Goal: Task Accomplishment & Management: Use online tool/utility

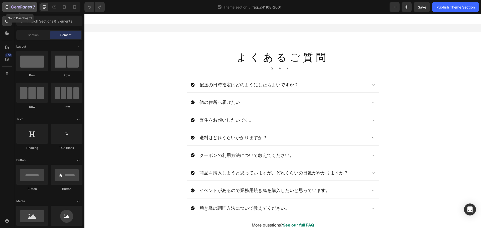
click at [25, 10] on div "7" at bounding box center [23, 7] width 24 height 6
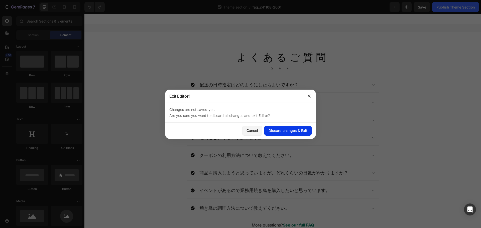
click at [286, 130] on div "Discard changes & Exit" at bounding box center [287, 130] width 39 height 5
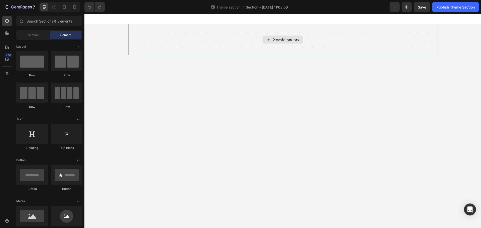
click at [275, 38] on div "Drop element here" at bounding box center [285, 40] width 27 height 4
click at [272, 28] on div "Drop element here" at bounding box center [282, 39] width 309 height 31
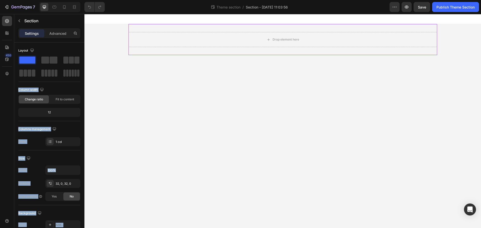
drag, startPoint x: 111, startPoint y: 73, endPoint x: 90, endPoint y: 40, distance: 39.2
click at [51, 34] on p "Advanced" at bounding box center [57, 33] width 17 height 5
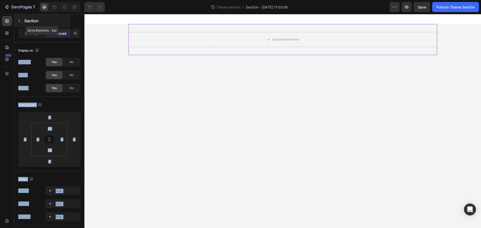
click at [21, 20] on icon "button" at bounding box center [19, 21] width 4 height 4
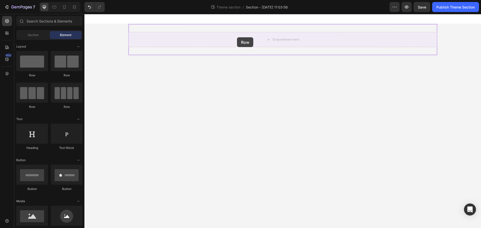
drag, startPoint x: 112, startPoint y: 81, endPoint x: 237, endPoint y: 37, distance: 132.2
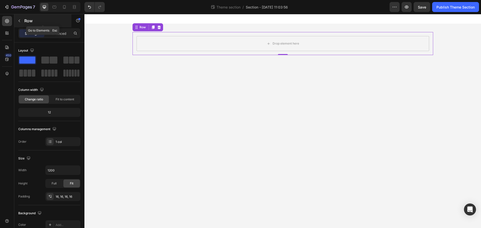
click at [23, 20] on button "button" at bounding box center [19, 21] width 8 height 8
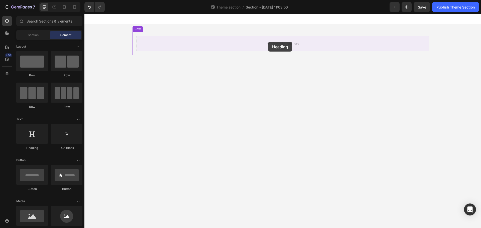
drag, startPoint x: 115, startPoint y: 152, endPoint x: 268, endPoint y: 42, distance: 188.6
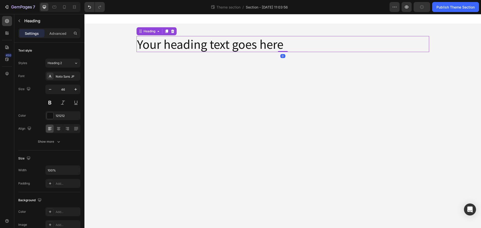
click at [185, 45] on h2 "Your heading text goes here" at bounding box center [282, 44] width 292 height 16
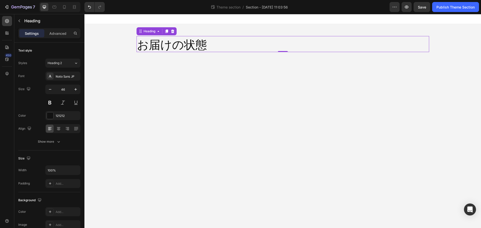
click at [162, 43] on p "お届けの状態" at bounding box center [282, 44] width 291 height 15
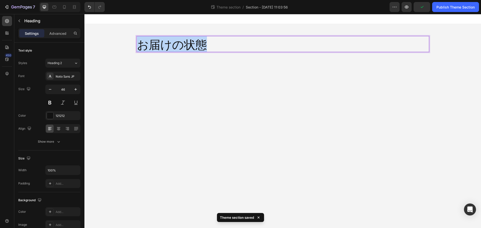
copy p "お届けの状態"
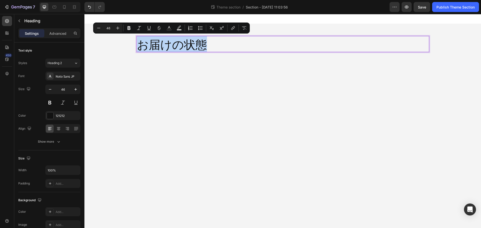
click at [240, 45] on p "お届けの状態" at bounding box center [282, 44] width 291 height 15
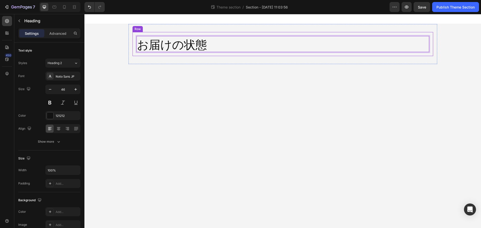
click at [265, 55] on div "お届けの状態 Heading 0 Row" at bounding box center [282, 44] width 300 height 24
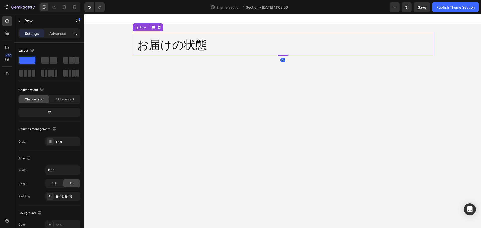
click at [278, 76] on body "お届けの状態 Heading Row 0 Root Drag & drop element from sidebar or Explore Library A…" at bounding box center [282, 121] width 396 height 214
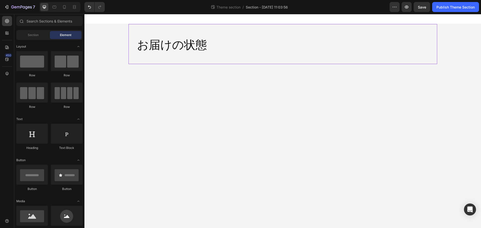
click at [277, 59] on div "お届けの状態 Heading Row" at bounding box center [282, 44] width 309 height 40
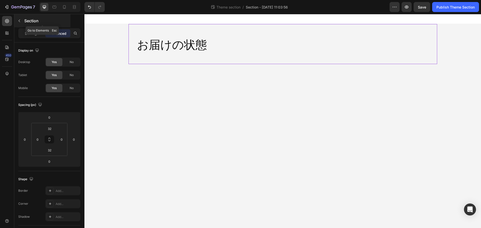
click at [20, 22] on icon "button" at bounding box center [19, 21] width 4 height 4
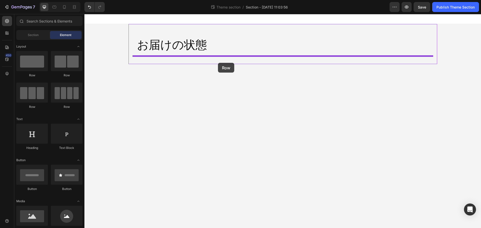
drag, startPoint x: 156, startPoint y: 77, endPoint x: 218, endPoint y: 63, distance: 63.4
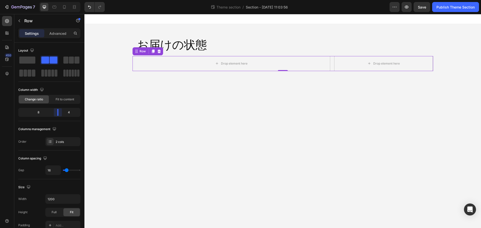
drag, startPoint x: 51, startPoint y: 112, endPoint x: 62, endPoint y: 113, distance: 10.5
click at [62, 0] on body "7 Theme section / Section - [DATE] 11:03:56 Preview Save Publish Theme Section …" at bounding box center [240, 0] width 481 height 0
click at [171, 65] on div "Drop element here" at bounding box center [231, 63] width 198 height 15
click at [20, 19] on icon "button" at bounding box center [19, 21] width 4 height 4
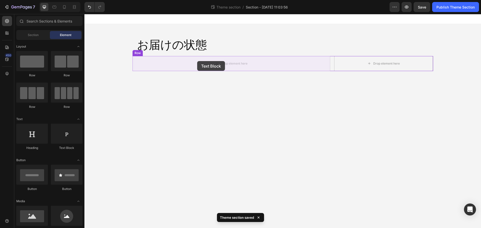
drag, startPoint x: 150, startPoint y: 149, endPoint x: 197, endPoint y: 61, distance: 99.6
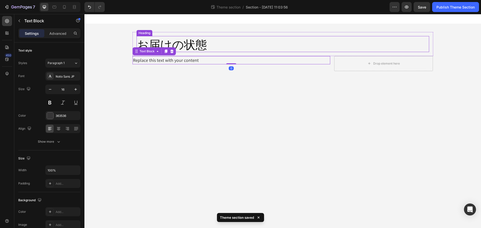
click at [196, 45] on p "お届けの状態" at bounding box center [282, 44] width 291 height 15
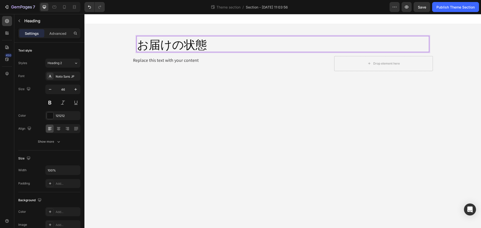
click at [170, 45] on p "お届けの状態" at bounding box center [282, 44] width 291 height 15
click at [176, 46] on p "お届けの状態" at bounding box center [282, 44] width 291 height 15
click at [196, 46] on p "お届けの状態" at bounding box center [282, 44] width 291 height 15
click at [204, 46] on p "お届けの状態" at bounding box center [282, 44] width 291 height 15
click at [185, 61] on div "Replace this text with your content" at bounding box center [231, 60] width 198 height 8
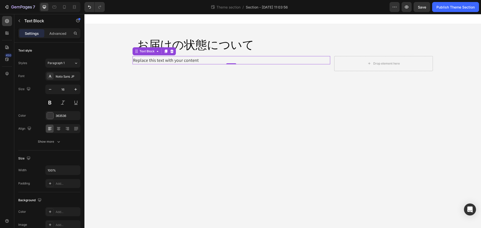
click at [196, 59] on div "Replace this text with your content" at bounding box center [231, 60] width 198 height 8
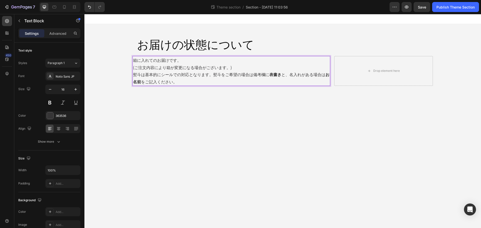
click at [230, 67] on p "箱に入れてのお届けです。 (ご注文内容により箱が変更になる場合がございます。)" at bounding box center [231, 64] width 197 height 15
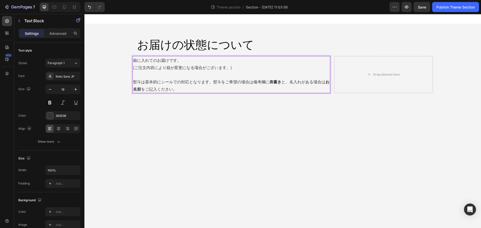
click at [291, 83] on p "熨斗は基本的にシールでの対応となります。熨斗をご希望の場合は備考欄に 表書き と、名入れがある場合は お名前 をご記入ください。" at bounding box center [231, 85] width 197 height 15
click at [289, 83] on p "熨斗は基本的にシールでの対応となります。熨斗をご希望の場合は備考欄に 表書き と、名入れがある場合は お名前 をご記入ください。" at bounding box center [231, 85] width 197 height 15
click at [214, 82] on p "熨斗は基本的にシールでの対応となります。熨斗をご希望の場合は備考欄に 表書き と、名入れがある場合は お名前 をご記入ください。" at bounding box center [231, 85] width 197 height 15
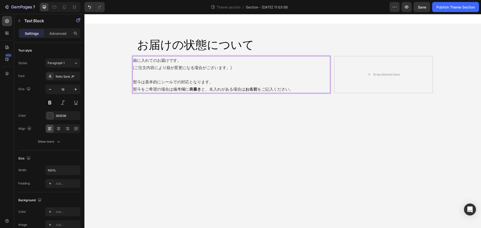
click at [311, 90] on p "熨斗をご希望の場合は備考欄に 表書き と、名入れがある場合は お名前 をご記入ください。" at bounding box center [231, 88] width 197 height 7
click at [369, 79] on div "Drop element here" at bounding box center [383, 74] width 99 height 37
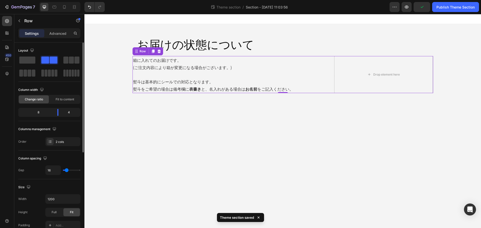
scroll to position [42, 0]
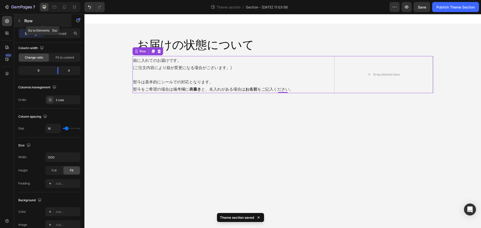
click at [16, 21] on button "button" at bounding box center [19, 21] width 8 height 8
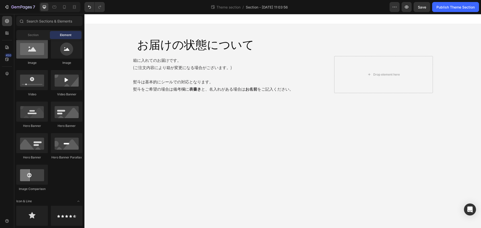
scroll to position [125, 0]
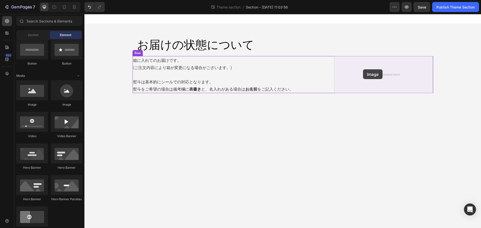
drag, startPoint x: 112, startPoint y: 105, endPoint x: 363, endPoint y: 69, distance: 253.5
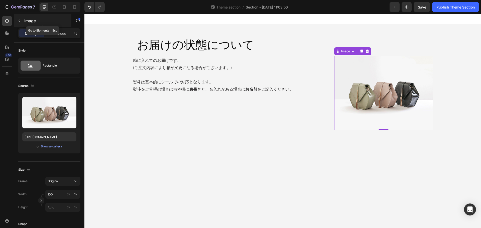
click at [18, 21] on icon "button" at bounding box center [19, 21] width 4 height 4
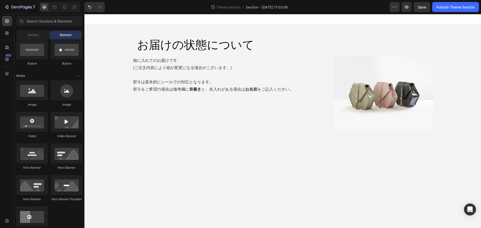
scroll to position [0, 0]
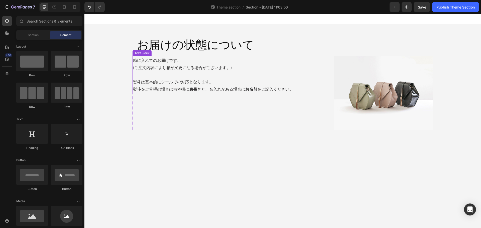
click at [200, 60] on p "箱に入れてのお届けです。 (ご注文内容により箱が変更になる場合がございます。)" at bounding box center [231, 64] width 197 height 15
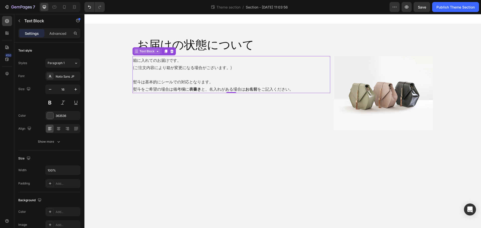
click at [152, 52] on div "Text Block" at bounding box center [146, 51] width 17 height 5
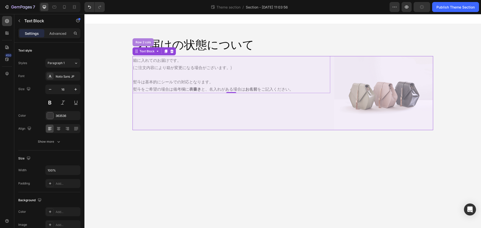
click at [143, 44] on div "Row 2 cols" at bounding box center [142, 42] width 21 height 8
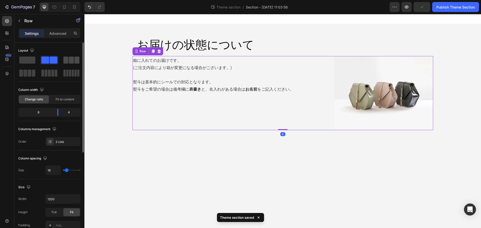
click at [76, 61] on span at bounding box center [76, 60] width 5 height 7
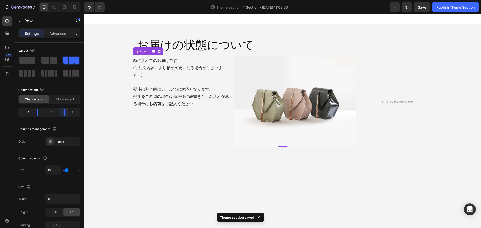
drag, startPoint x: 61, startPoint y: 112, endPoint x: 64, endPoint y: 112, distance: 3.0
click at [64, 0] on body "7 Theme section / Section - [DATE] 11:03:56 Preview Save Publish Theme Section …" at bounding box center [240, 0] width 481 height 0
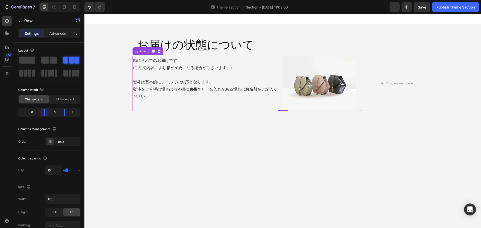
drag, startPoint x: 39, startPoint y: 112, endPoint x: 50, endPoint y: 112, distance: 11.0
click at [50, 0] on body "7 Theme section / Section - [DATE] 11:03:56 Preview Save Publish Theme Section …" at bounding box center [240, 0] width 481 height 0
click at [139, 85] on p "熨斗は基本的にシールでの対応となります。" at bounding box center [205, 81] width 145 height 7
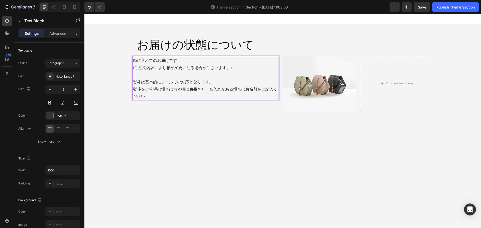
click at [141, 81] on p "熨斗は基本的にシールでの対応となります。" at bounding box center [205, 81] width 145 height 7
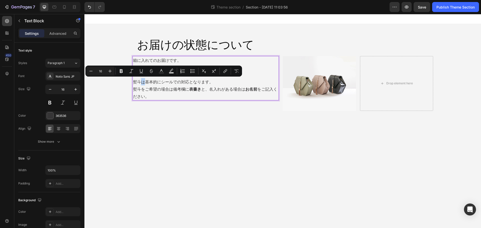
click at [141, 81] on p "熨斗は基本的にシールでの対応となります。" at bounding box center [205, 81] width 145 height 7
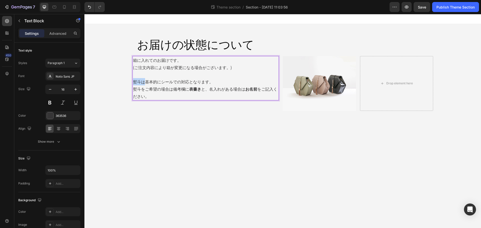
drag, startPoint x: 141, startPoint y: 81, endPoint x: 136, endPoint y: 81, distance: 4.5
click at [136, 81] on p "熨斗は基本的にシールでの対応となります。" at bounding box center [205, 81] width 145 height 7
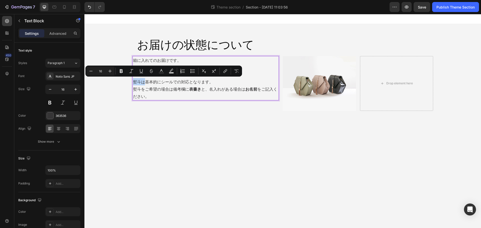
click at [136, 81] on p "熨斗は基本的にシールでの対応となります。" at bounding box center [205, 81] width 145 height 7
drag, startPoint x: 140, startPoint y: 81, endPoint x: 134, endPoint y: 81, distance: 5.8
click at [134, 81] on p "熨斗は基本的にシールでの対応となります。" at bounding box center [205, 81] width 145 height 7
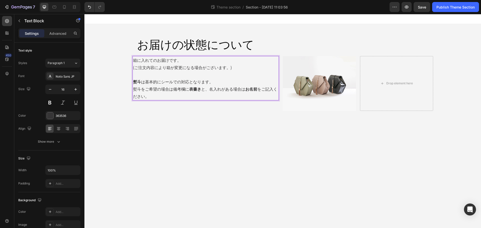
drag, startPoint x: 147, startPoint y: 93, endPoint x: 145, endPoint y: 92, distance: 2.6
click at [147, 93] on p "熨斗をご希望の場合は備考欄に 表書き と、名入れがある場合は お名前 をご記入ください。" at bounding box center [205, 92] width 145 height 15
click at [19, 19] on icon "button" at bounding box center [19, 21] width 4 height 4
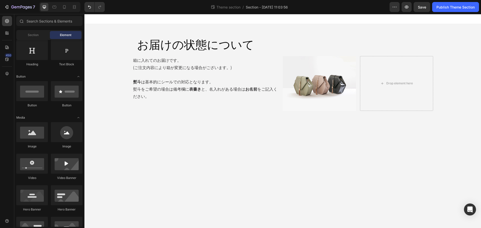
scroll to position [42, 0]
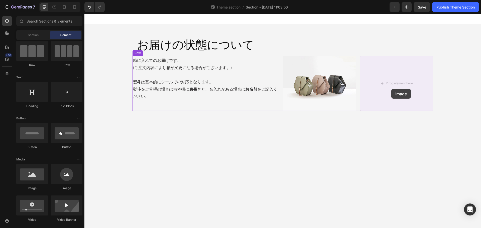
drag, startPoint x: 113, startPoint y: 192, endPoint x: 391, endPoint y: 89, distance: 296.2
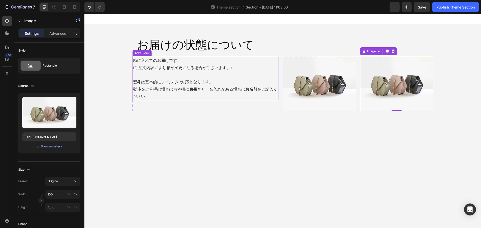
click at [243, 83] on p "熨斗 は基本的にシールでの対応となります。" at bounding box center [205, 81] width 145 height 7
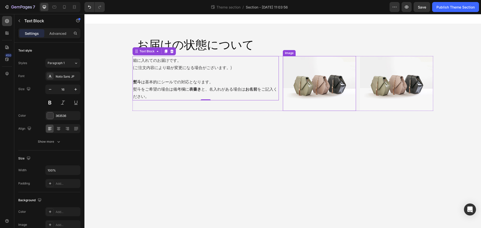
click at [331, 86] on img at bounding box center [319, 83] width 73 height 55
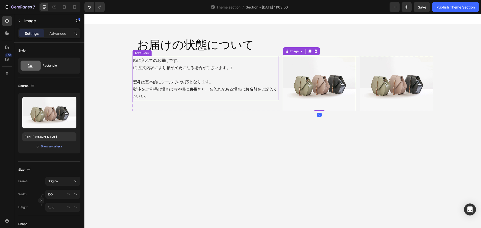
click at [162, 75] on p "Rich Text Editor. Editing area: main" at bounding box center [205, 74] width 145 height 7
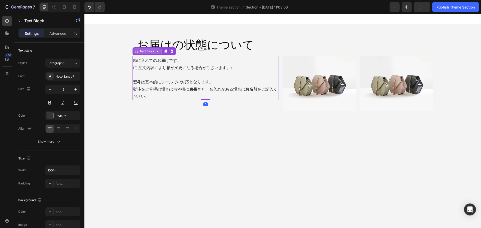
click at [149, 50] on div "Text Block" at bounding box center [146, 51] width 17 height 5
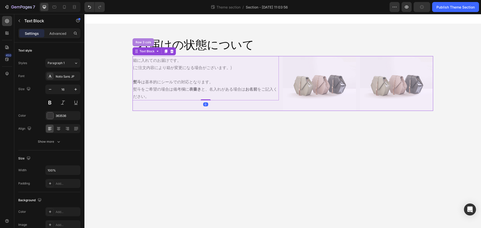
click at [148, 44] on div "Row 3 cols" at bounding box center [143, 42] width 18 height 3
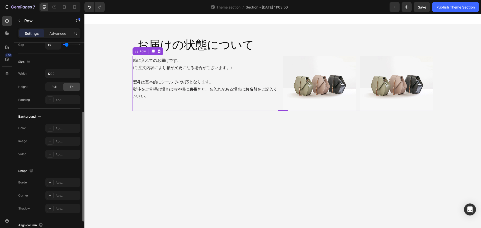
scroll to position [163, 0]
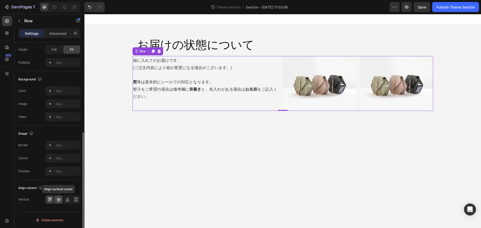
click at [58, 202] on div at bounding box center [59, 200] width 8 height 8
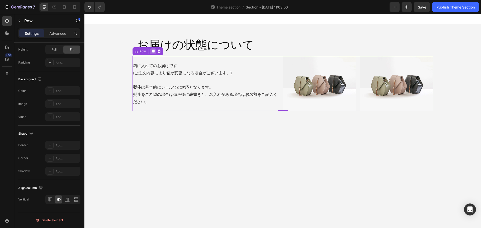
click at [153, 51] on icon at bounding box center [152, 52] width 3 height 4
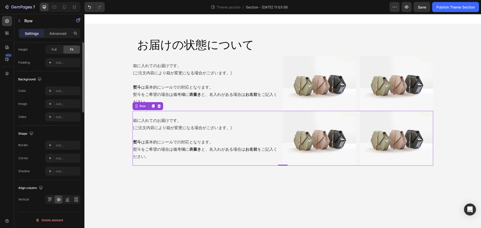
scroll to position [0, 0]
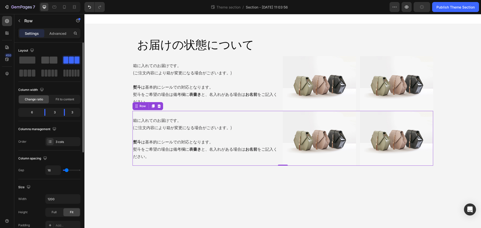
click at [53, 60] on span at bounding box center [54, 60] width 8 height 7
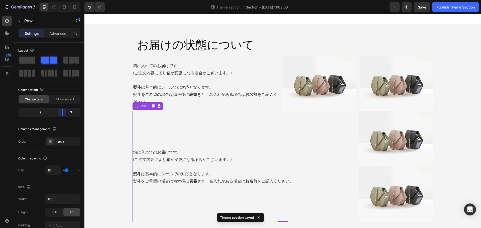
drag, startPoint x: 50, startPoint y: 113, endPoint x: 63, endPoint y: 113, distance: 13.5
click at [63, 0] on body "7 Theme section / Section - [DATE] 11:03:56 Preview Save Publish Theme Section …" at bounding box center [240, 0] width 481 height 0
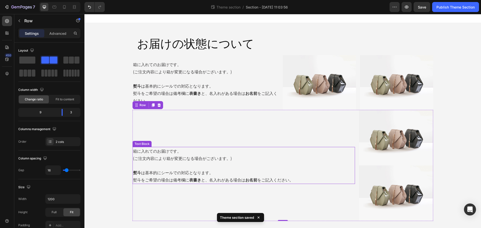
scroll to position [2, 0]
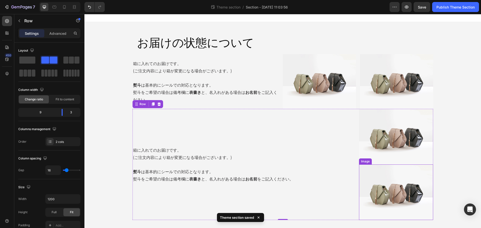
click at [398, 193] on img at bounding box center [396, 193] width 74 height 56
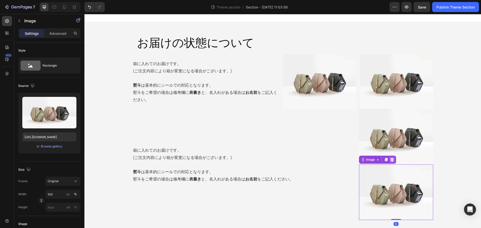
click at [391, 161] on icon at bounding box center [392, 160] width 4 height 4
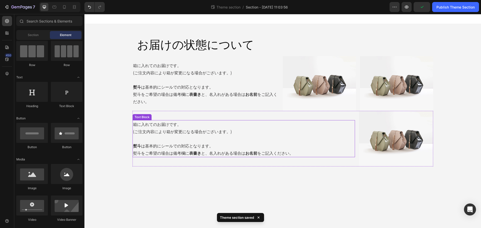
click at [226, 135] on p at bounding box center [243, 138] width 221 height 7
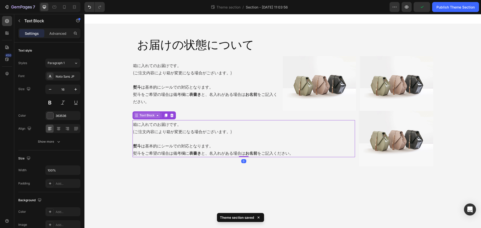
click at [143, 115] on div "Text Block" at bounding box center [146, 115] width 17 height 5
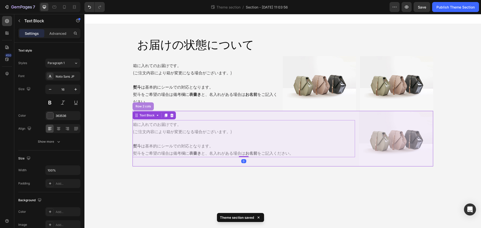
click at [144, 106] on div "Row 2 cols" at bounding box center [142, 106] width 17 height 3
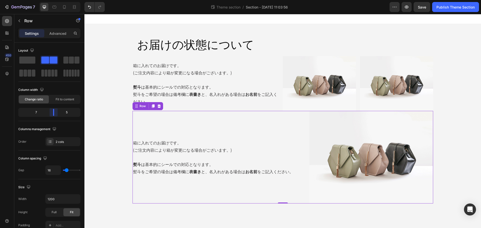
drag, startPoint x: 62, startPoint y: 112, endPoint x: 154, endPoint y: 109, distance: 92.5
click at [57, 0] on body "7 Theme section / Section - [DATE] 11:03:56 Preview Save Publish Theme Section …" at bounding box center [240, 0] width 481 height 0
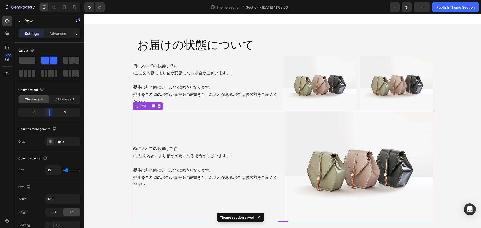
drag, startPoint x: 54, startPoint y: 113, endPoint x: 50, endPoint y: 113, distance: 3.5
click at [50, 0] on body "7 Theme section / Section - [DATE] 11:03:56 Preview Publish Theme Section 450 S…" at bounding box center [240, 0] width 481 height 0
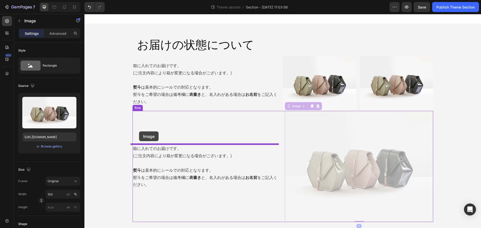
drag, startPoint x: 337, startPoint y: 151, endPoint x: 139, endPoint y: 131, distance: 199.0
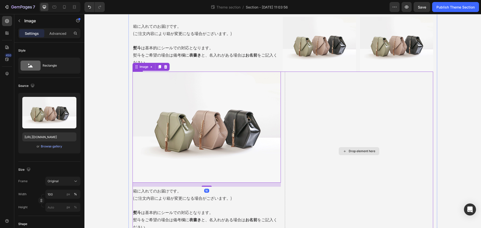
scroll to position [42, 0]
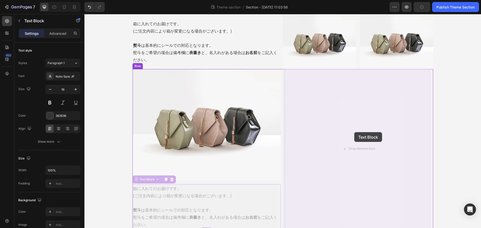
drag, startPoint x: 169, startPoint y: 205, endPoint x: 354, endPoint y: 132, distance: 199.0
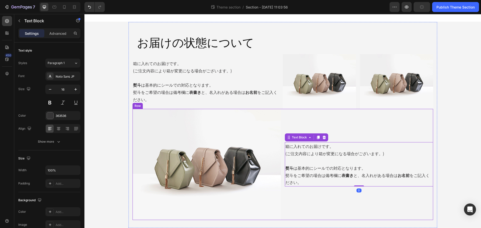
scroll to position [2, 0]
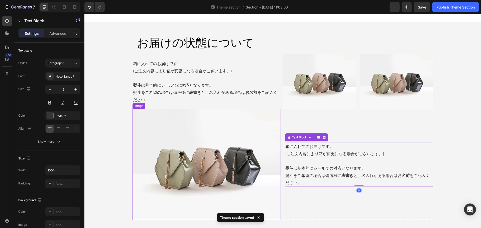
click at [233, 165] on img at bounding box center [206, 164] width 148 height 111
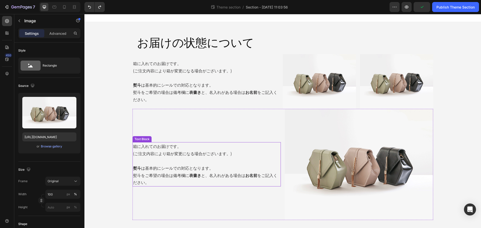
click at [193, 161] on p at bounding box center [206, 160] width 147 height 7
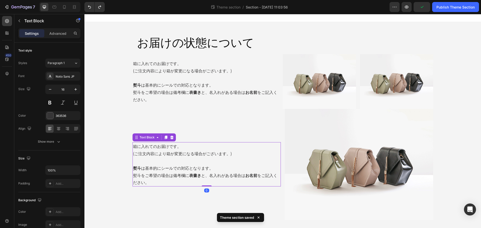
click at [216, 167] on p "熨斗 は基本的にシールでの対応となります。" at bounding box center [206, 168] width 147 height 7
click at [217, 167] on p "熨斗 は基本的にシールでの対応となります。" at bounding box center [206, 168] width 147 height 7
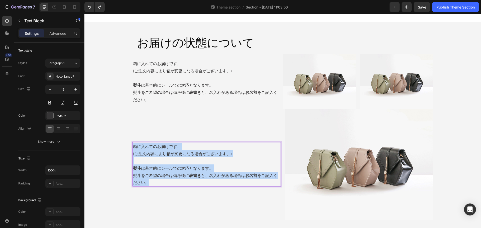
click at [221, 177] on p "熨斗をご希望の場合は備考欄に 表書き と、名入れがある場合は お名前 をご記入ください。" at bounding box center [206, 179] width 147 height 15
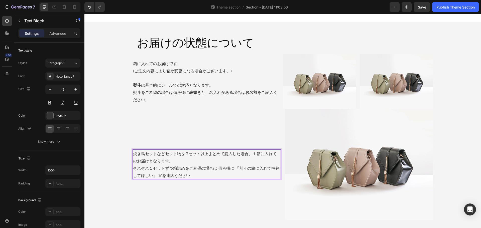
click at [168, 160] on p "焼き鳥セットなどセット物を 2セット以上まとめて購入した場合、１箱に入れてのお届けとなります。" at bounding box center [206, 157] width 147 height 15
click at [232, 166] on p "それぞれ１セットずつ箱詰めをご希望の場合は 備考欄に 「別々の箱に入れて梱包してほしい」 旨を連絡ください。" at bounding box center [206, 172] width 147 height 15
click at [217, 167] on p "それぞれ１セットずつ箱詰めをご希望の場合は 備考欄に 「別々の箱に入れて梱包してほしい」 旨を連絡ください。" at bounding box center [206, 172] width 147 height 15
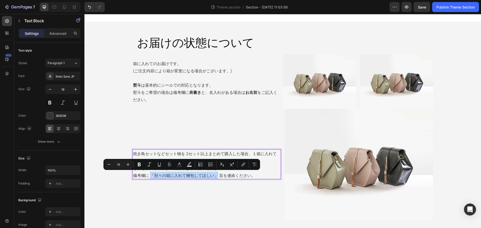
drag, startPoint x: 148, startPoint y: 175, endPoint x: 214, endPoint y: 176, distance: 66.6
click at [214, 176] on p "備考欄に 「別々の箱に入れて梱包してほしい」 旨を連絡ください。" at bounding box center [206, 175] width 147 height 7
drag, startPoint x: 139, startPoint y: 165, endPoint x: 83, endPoint y: 169, distance: 56.5
click at [139, 165] on icon "Editor contextual toolbar" at bounding box center [139, 164] width 5 height 5
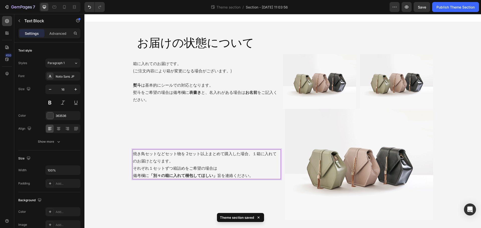
click at [174, 160] on p "焼き鳥セットなどセット物を 2セット以上まとめて購入した場合、１箱に入れてのお届けとなります。" at bounding box center [206, 157] width 147 height 15
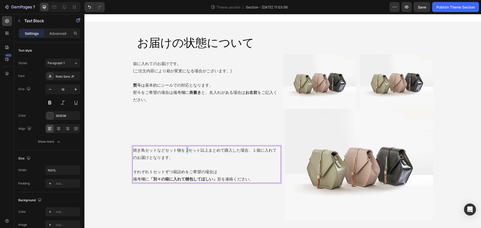
click at [186, 151] on p "焼き鳥セットなどセット物を 2セット以上まとめて購入した場合、１箱に入れてのお届けとなります。" at bounding box center [206, 153] width 147 height 15
click at [250, 150] on p "焼き鳥セットなどセット物を 2セット以上まとめて購入した場合、１箱に入れてのお届けとなります。" at bounding box center [206, 153] width 147 height 15
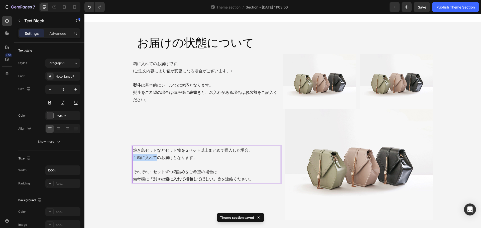
drag, startPoint x: 131, startPoint y: 157, endPoint x: 157, endPoint y: 157, distance: 25.3
click at [157, 157] on p "１箱に入れてのお届けとなります。" at bounding box center [206, 157] width 147 height 7
drag, startPoint x: 141, startPoint y: 156, endPoint x: 136, endPoint y: 157, distance: 5.8
click at [141, 156] on p "１箱に入れてのお届けとなります。" at bounding box center [206, 157] width 147 height 7
click at [133, 158] on p "１箱に入れてのお届けとなります。" at bounding box center [206, 157] width 147 height 7
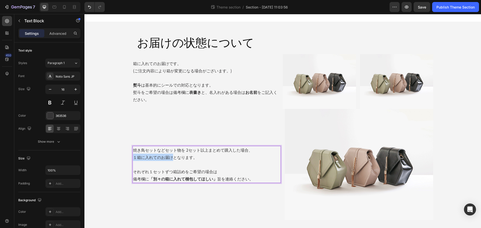
drag, startPoint x: 132, startPoint y: 158, endPoint x: 170, endPoint y: 158, distance: 38.3
click at [170, 158] on p "１箱に入れてのお届けとなります。" at bounding box center [206, 157] width 147 height 7
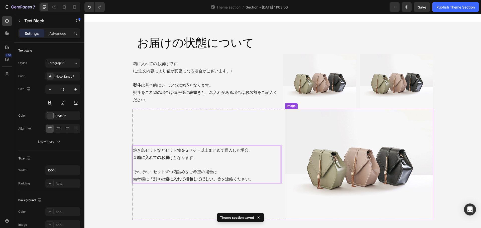
click at [378, 164] on img at bounding box center [359, 164] width 148 height 111
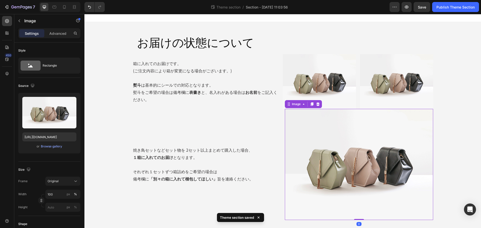
scroll to position [0, 0]
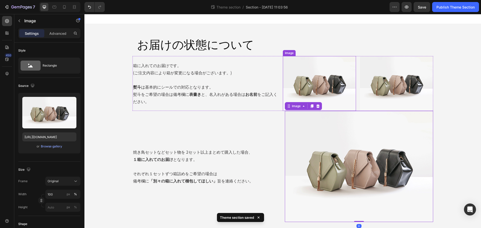
click at [322, 85] on img at bounding box center [319, 83] width 73 height 55
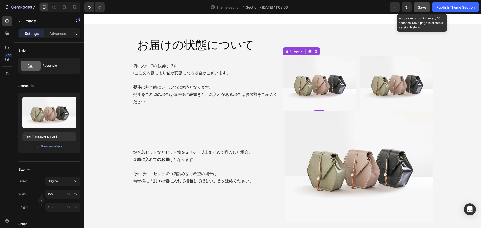
click at [424, 9] on div "Save" at bounding box center [422, 7] width 8 height 5
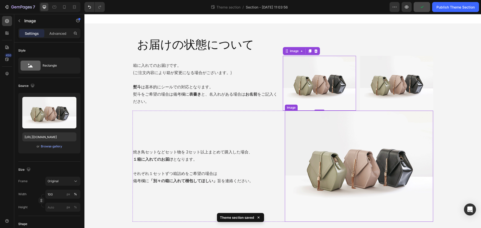
scroll to position [2, 0]
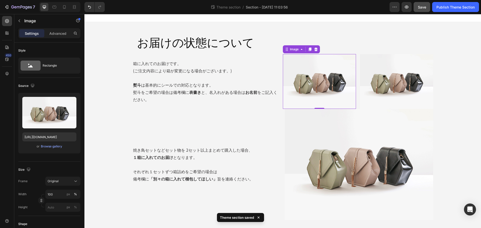
click at [328, 92] on img at bounding box center [319, 81] width 73 height 55
click at [314, 86] on img at bounding box center [319, 81] width 73 height 55
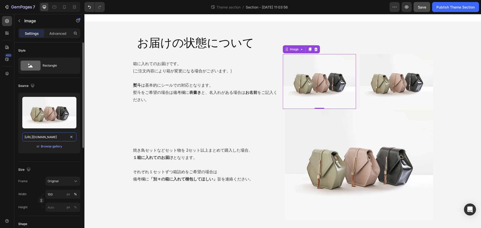
click at [47, 136] on input "[URL][DOMAIN_NAME]" at bounding box center [49, 136] width 54 height 9
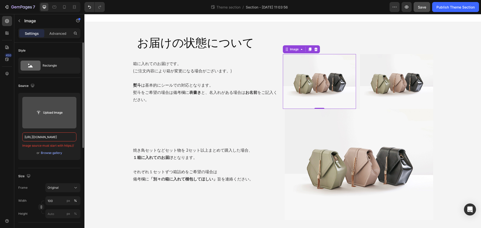
click at [57, 113] on input "file" at bounding box center [49, 112] width 35 height 9
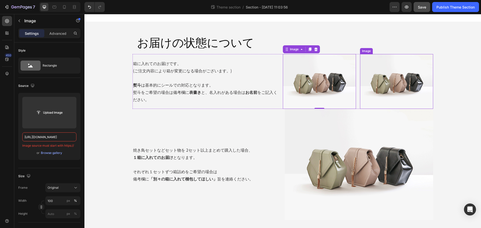
scroll to position [0, 0]
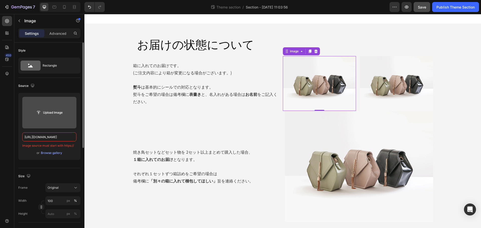
click at [52, 111] on input "file" at bounding box center [49, 112] width 35 height 9
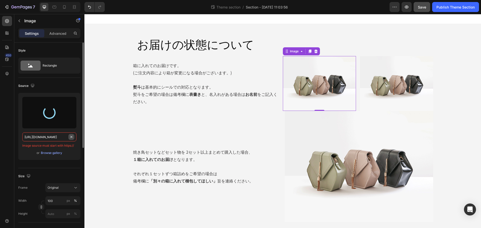
type input "[URL][DOMAIN_NAME]"
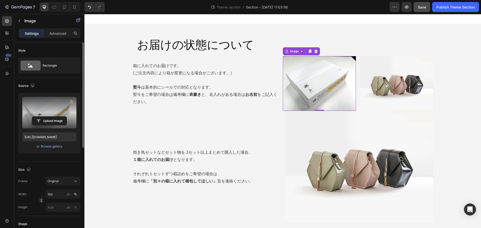
click at [319, 94] on img at bounding box center [319, 83] width 73 height 55
click at [45, 106] on label at bounding box center [49, 113] width 54 height 32
click at [45, 117] on input "file" at bounding box center [49, 121] width 35 height 9
click at [315, 53] on icon at bounding box center [315, 52] width 3 height 4
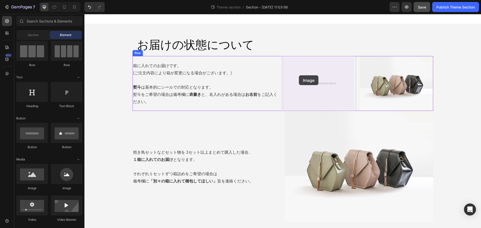
drag, startPoint x: 116, startPoint y: 192, endPoint x: 299, endPoint y: 75, distance: 216.7
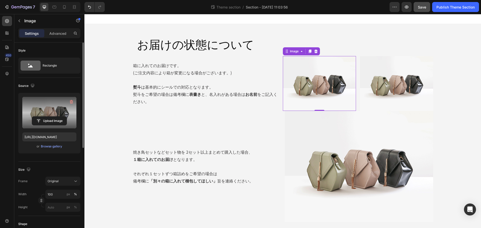
click at [48, 114] on label at bounding box center [49, 113] width 54 height 32
click at [48, 117] on input "file" at bounding box center [49, 121] width 35 height 9
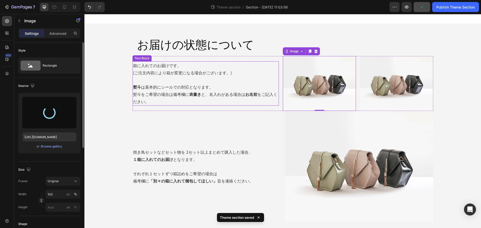
click at [254, 95] on strong "お名前" at bounding box center [251, 94] width 12 height 6
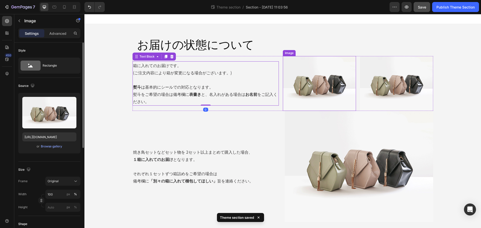
click at [317, 94] on img at bounding box center [319, 83] width 73 height 55
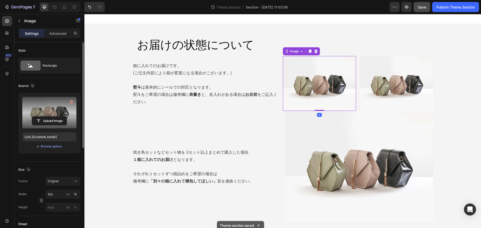
click at [53, 109] on label at bounding box center [49, 113] width 54 height 32
click at [53, 117] on input "file" at bounding box center [49, 121] width 35 height 9
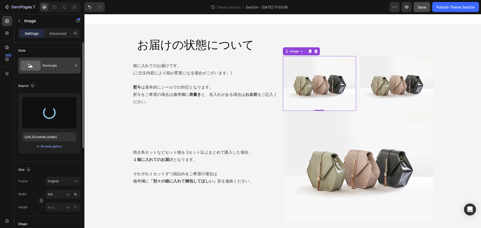
type input "[URL][DOMAIN_NAME]"
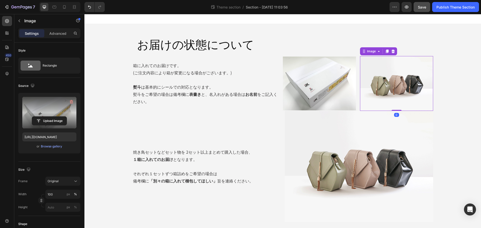
click at [400, 89] on img at bounding box center [396, 83] width 73 height 55
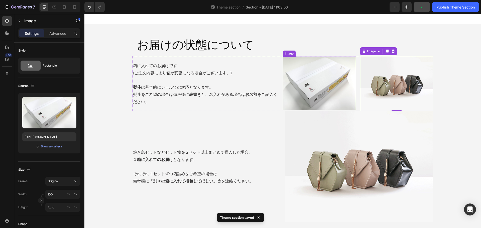
click at [327, 90] on img at bounding box center [319, 84] width 73 height 54
click at [402, 88] on img at bounding box center [396, 83] width 73 height 55
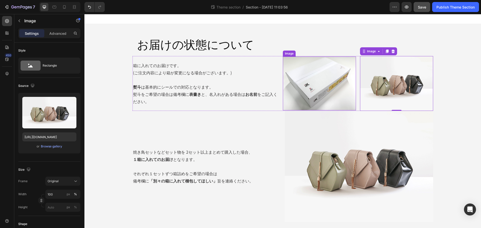
click at [320, 91] on img at bounding box center [319, 84] width 73 height 54
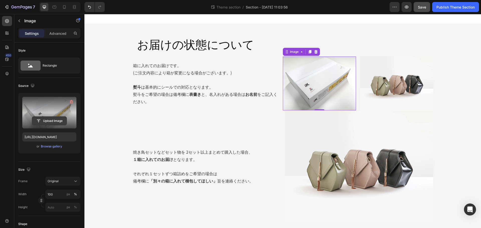
click at [49, 121] on input "file" at bounding box center [49, 121] width 35 height 9
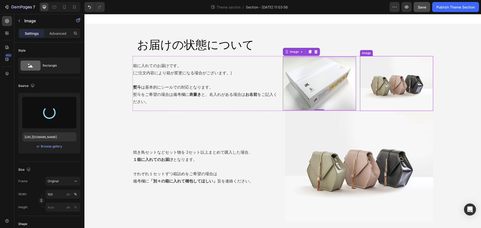
type input "[URL][DOMAIN_NAME]"
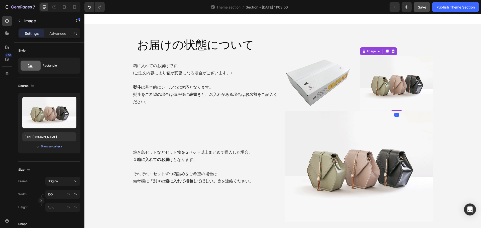
click at [397, 85] on img at bounding box center [396, 83] width 73 height 55
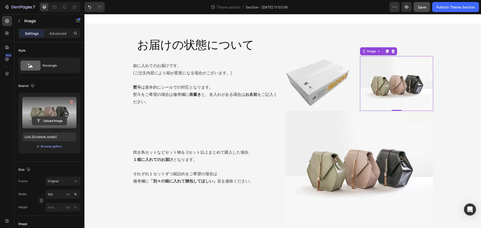
click at [52, 120] on input "file" at bounding box center [49, 121] width 35 height 9
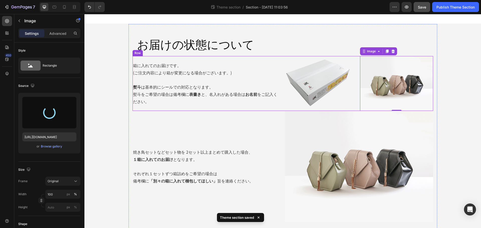
click at [260, 59] on div "箱に入れてのお届けです。 (ご注文内容により箱が変更になる場合がございます。) 熨斗 は基本的にシールでの対応となります。 熨斗をご希望の場合は備考欄に 表書…" at bounding box center [205, 83] width 146 height 55
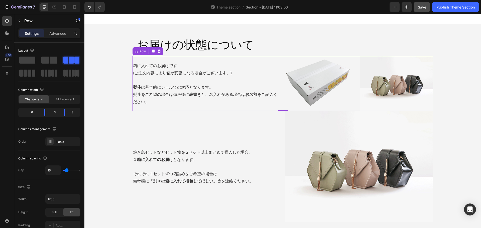
click at [235, 59] on div "箱に入れてのお届けです。 (ご注文内容により箱が変更になる場合がございます。) 熨斗 は基本的にシールでの対応となります。 熨斗をご希望の場合は備考欄に 表書…" at bounding box center [205, 83] width 146 height 55
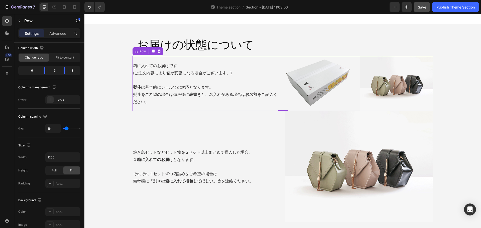
type input "24"
type input "27"
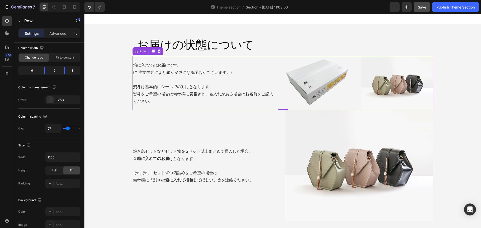
type input "29"
type input "31"
type input "33"
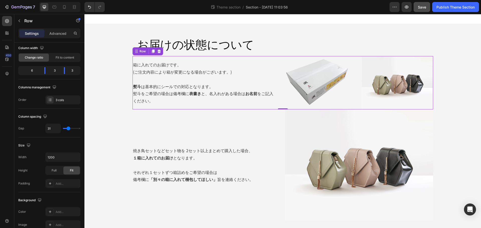
type input "33"
type input "36"
type input "38"
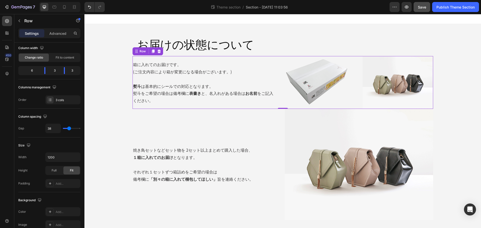
type input "40"
type input "42"
type input "44"
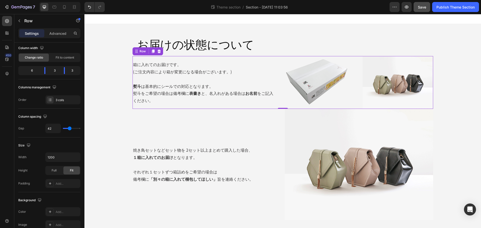
type input "44"
type input "47"
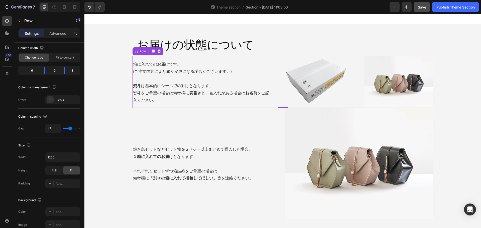
type input "44"
type input "42"
type input "40"
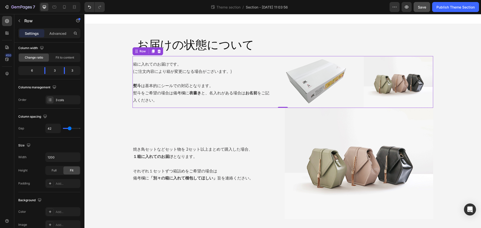
type input "40"
type input "38"
type input "36"
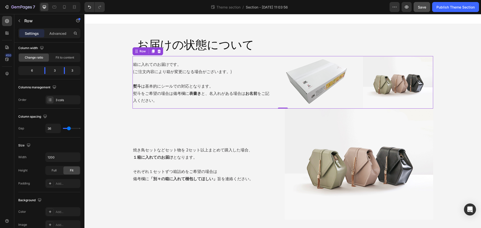
type input "33"
type input "31"
click at [68, 128] on input "range" at bounding box center [72, 128] width 18 height 1
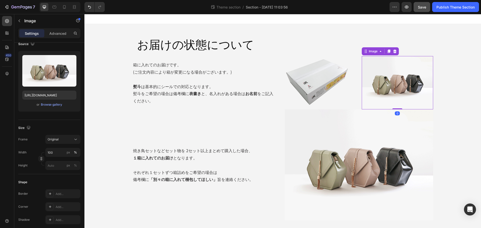
click at [387, 80] on img at bounding box center [397, 82] width 71 height 53
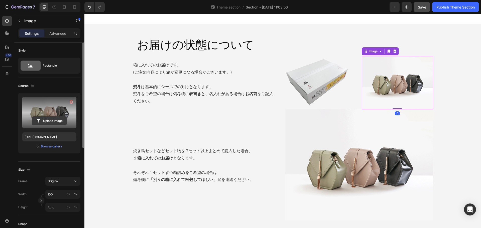
click at [53, 120] on input "file" at bounding box center [49, 121] width 35 height 9
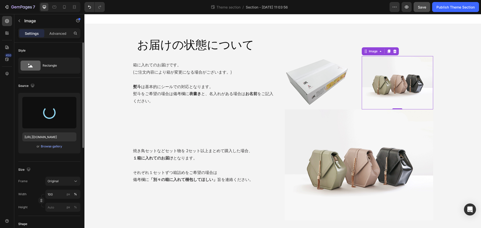
type input "[URL][DOMAIN_NAME]"
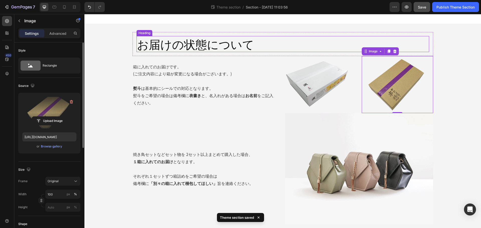
click at [256, 46] on p "お届けの状態について" at bounding box center [282, 44] width 291 height 15
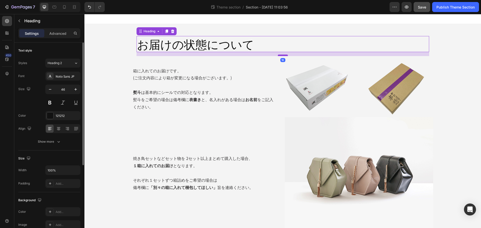
drag, startPoint x: 281, startPoint y: 52, endPoint x: 283, endPoint y: 56, distance: 4.5
click at [283, 56] on div at bounding box center [283, 56] width 10 height 2
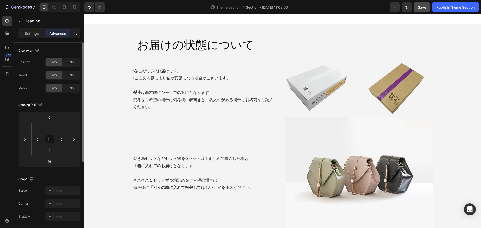
click at [459, 113] on div "お届けの状態について Heading Row 箱に入れてのお届けです。 (ご注文内容により箱が変更になる場合がございます。) 熨斗 は基本的にシールでの対応と…" at bounding box center [282, 130] width 396 height 212
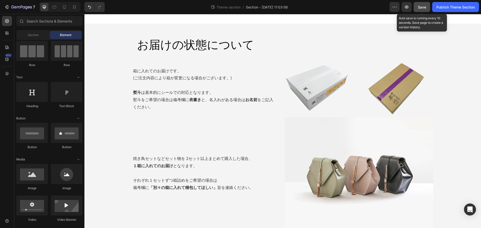
click at [425, 6] on span "Save" at bounding box center [422, 7] width 8 height 4
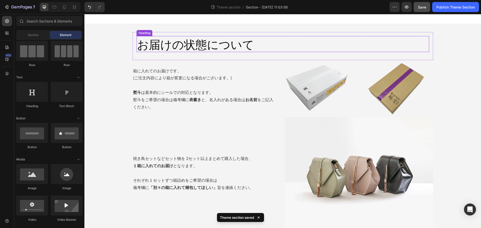
click at [279, 43] on p "お届けの状態について" at bounding box center [282, 44] width 291 height 15
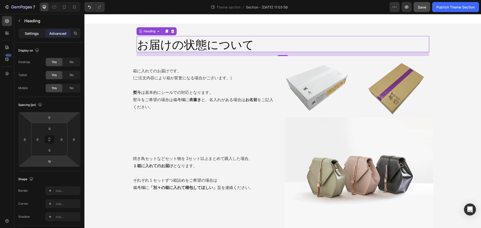
click at [33, 37] on div "Settings" at bounding box center [31, 33] width 25 height 8
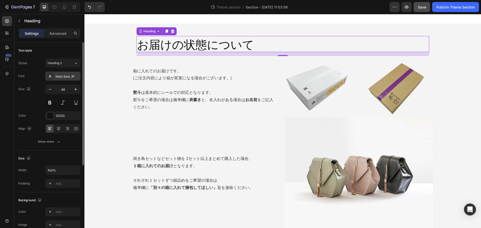
click at [70, 75] on div "Noto Sans JP" at bounding box center [68, 76] width 24 height 5
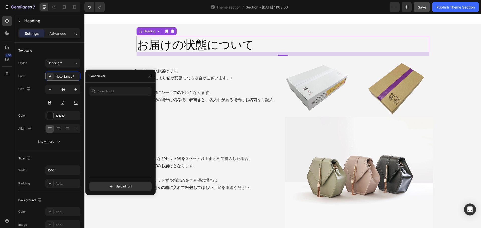
scroll to position [2963, 0]
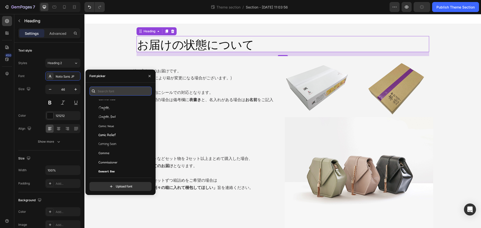
click at [111, 92] on input "text" at bounding box center [120, 91] width 62 height 9
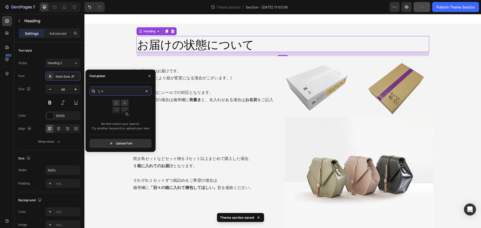
type input "じ"
type input "j"
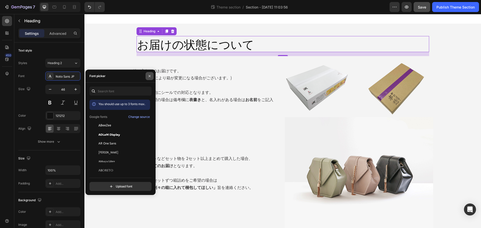
click at [148, 74] on button "button" at bounding box center [149, 76] width 8 height 8
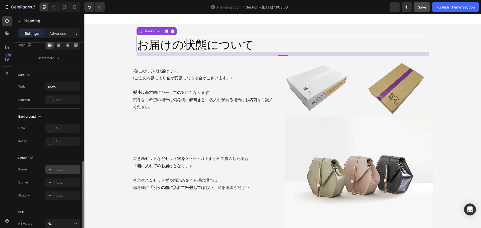
scroll to position [125, 0]
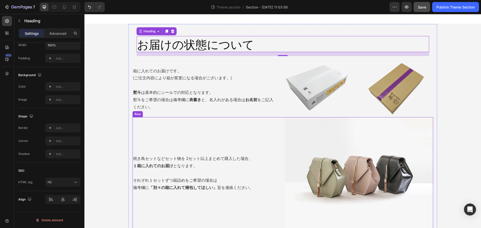
click at [253, 137] on div "焼き鳥セットなどセット物を 2セット以上まとめて購入した場合、 １箱に入れてのお届け となります。 それぞれ１セットずつ箱詰めをご希望の場合は 備考欄に 「別…" at bounding box center [206, 172] width 148 height 111
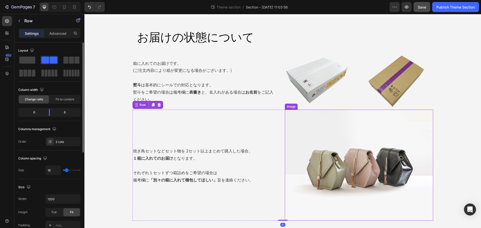
scroll to position [8, 0]
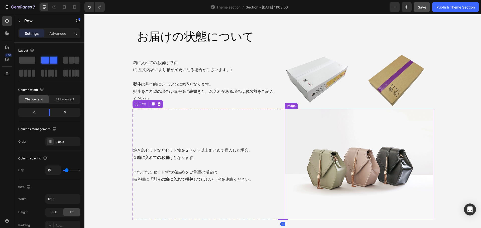
click at [364, 163] on img at bounding box center [359, 164] width 148 height 111
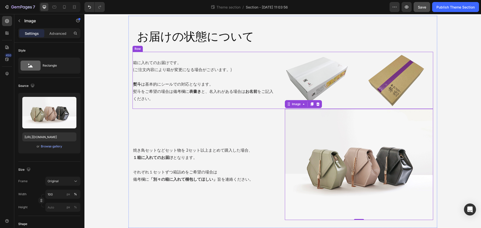
click at [256, 54] on div "箱に入れてのお届けです。 (ご注文内容により箱が変更になる場合がございます。) 熨斗 は基本的にシールでの対応となります。 熨斗をご希望の場合は備考欄に 表書…" at bounding box center [203, 80] width 142 height 57
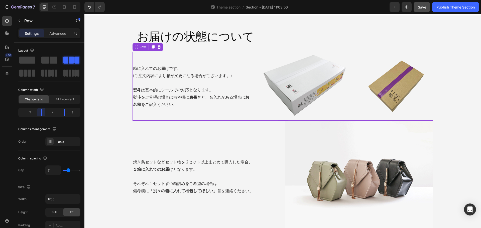
click at [44, 0] on body "7 Theme section / Section - [DATE] 11:03:56 Preview Save Publish Theme Section …" at bounding box center [240, 0] width 481 height 0
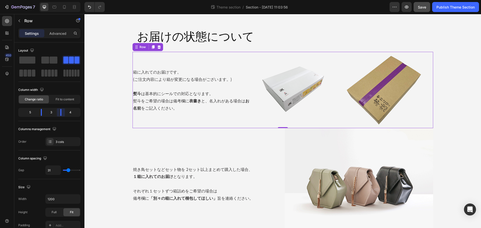
click at [62, 0] on body "7 Theme section / Section - [DATE] 11:03:56 Preview Save Publish Theme Section …" at bounding box center [240, 0] width 481 height 0
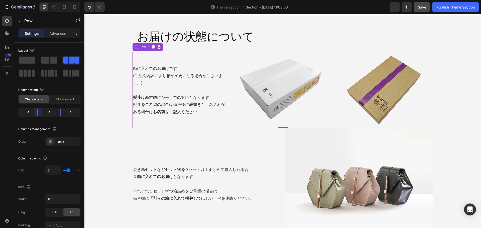
click at [40, 0] on body "7 Theme section / Section - [DATE] 11:03:56 Preview Save Publish Theme Section …" at bounding box center [240, 0] width 481 height 0
type input "20"
type input "18"
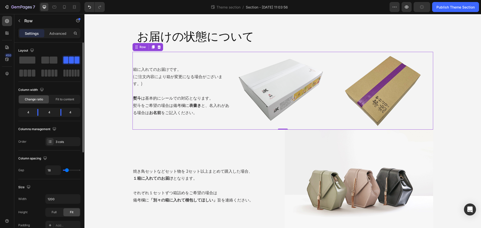
type input "16"
type input "18"
type input "20"
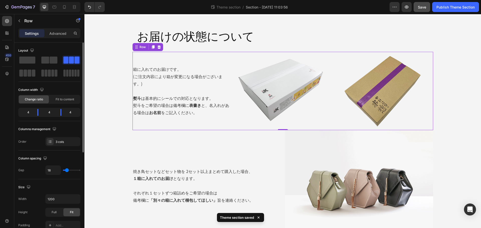
type input "20"
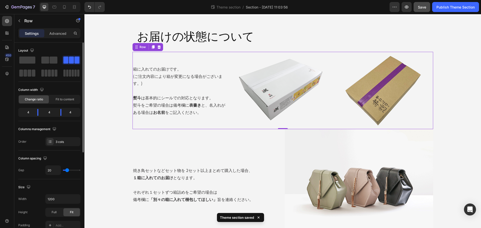
type input "22"
click at [67, 170] on input "range" at bounding box center [72, 170] width 18 height 1
click at [198, 87] on p "Rich Text Editor. Editing area: main" at bounding box center [180, 90] width 95 height 7
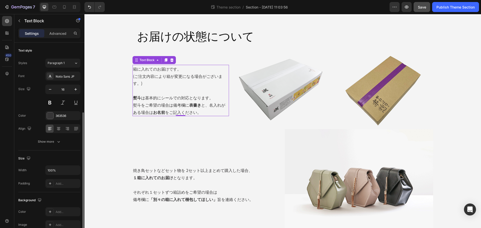
scroll to position [97, 0]
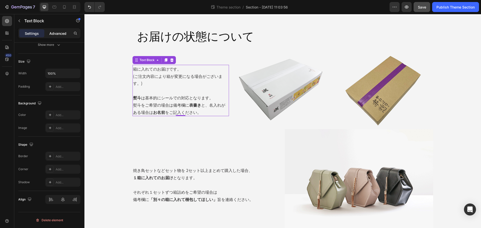
click at [63, 32] on p "Advanced" at bounding box center [57, 33] width 17 height 5
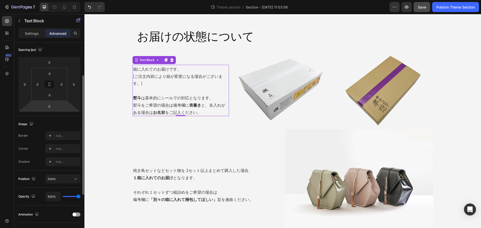
scroll to position [13, 0]
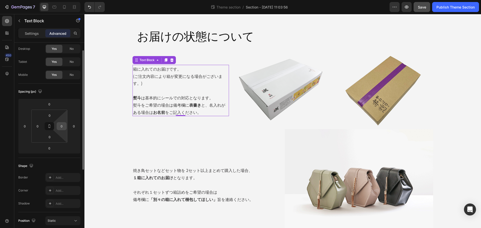
click at [63, 125] on input "0" at bounding box center [62, 126] width 8 height 8
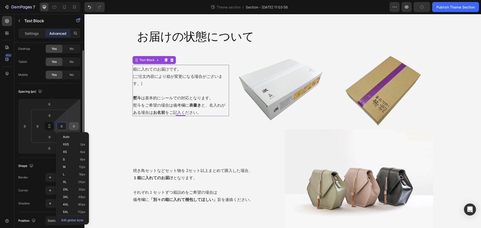
click at [76, 125] on input "0" at bounding box center [74, 126] width 8 height 8
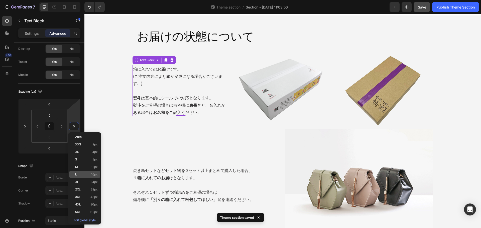
click at [88, 174] on p "L 16px" at bounding box center [86, 175] width 23 height 4
type input "16"
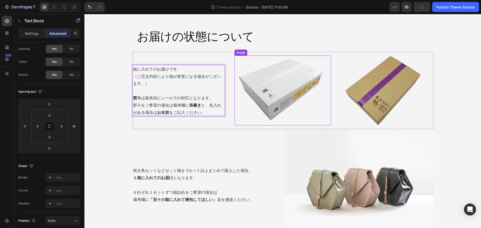
click at [303, 81] on img at bounding box center [282, 91] width 96 height 70
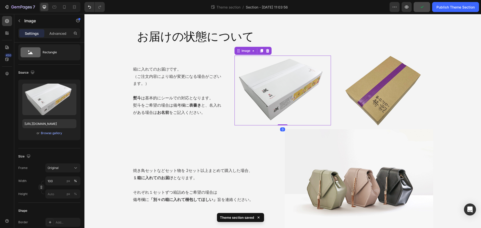
scroll to position [0, 0]
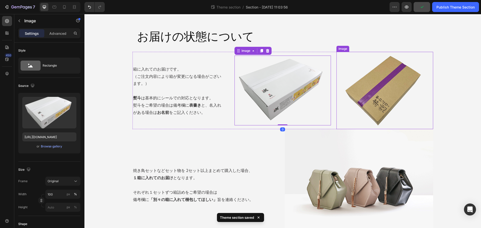
click at [378, 87] on img at bounding box center [384, 91] width 96 height 78
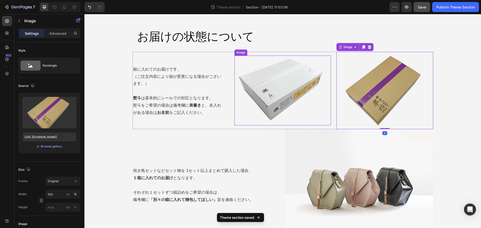
click at [304, 87] on img at bounding box center [282, 91] width 96 height 70
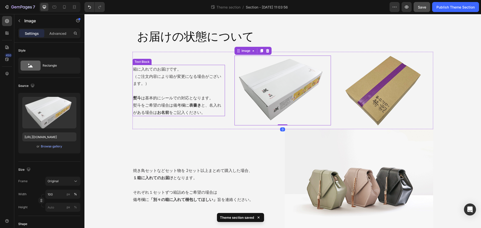
click at [192, 92] on p "Rich Text Editor. Editing area: main" at bounding box center [178, 90] width 91 height 7
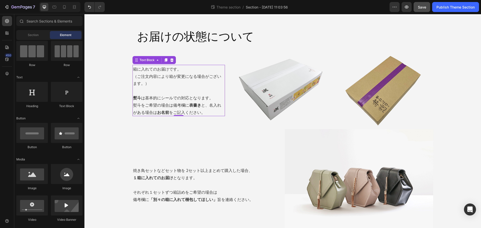
click at [459, 89] on div "お届けの状態について Heading Row 箱に入れてのお届けです。 （ご注文内容により箱が変更になる場合がございます。） 熨斗 は基本的にシールでの対応と…" at bounding box center [282, 132] width 396 height 233
click at [381, 105] on img at bounding box center [384, 91] width 96 height 78
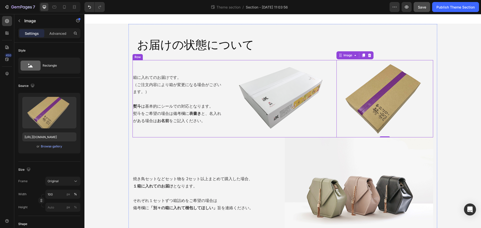
click at [216, 128] on div "箱に入れてのお届けです。 （ご注文内容により箱が変更になる場合がございます。） 熨斗 は基本的にシールでの対応となります。 熨斗をご希望の場合は備考欄に 表書…" at bounding box center [180, 99] width 96 height 78
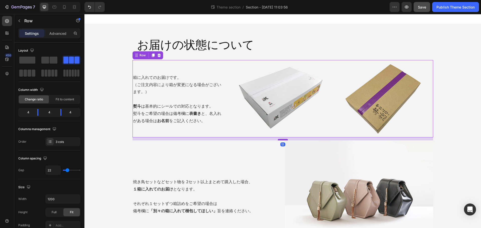
drag, startPoint x: 281, startPoint y: 137, endPoint x: 282, endPoint y: 140, distance: 3.2
click at [282, 140] on div at bounding box center [283, 140] width 10 height 2
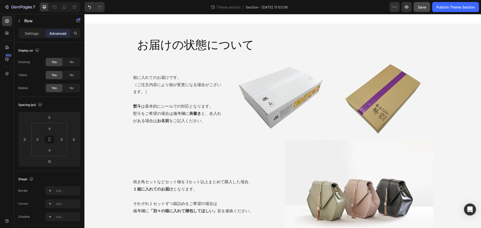
click at [449, 142] on div "お届けの状態について Heading Row 箱に入れてのお届けです。 （ご注文内容により箱が変更になる場合がございます。） 熨斗 は基本的にシールでの対応と…" at bounding box center [282, 142] width 396 height 236
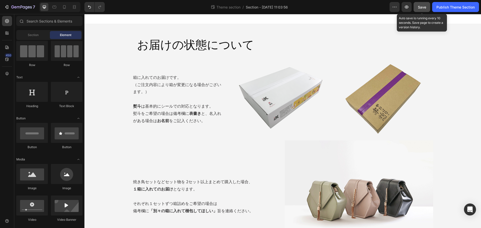
click at [427, 8] on button "Save" at bounding box center [421, 7] width 17 height 10
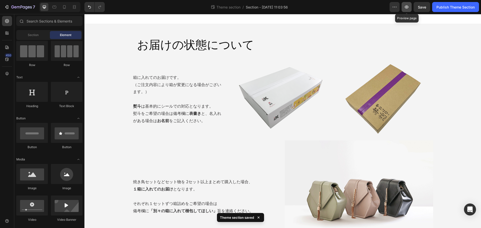
click at [404, 10] on button "button" at bounding box center [406, 7] width 10 height 10
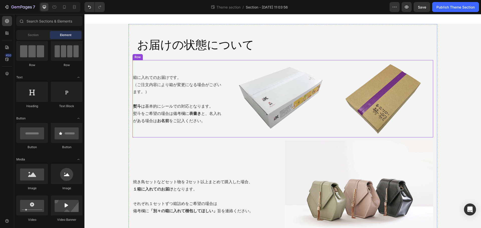
click at [264, 137] on div "Image" at bounding box center [282, 99] width 96 height 78
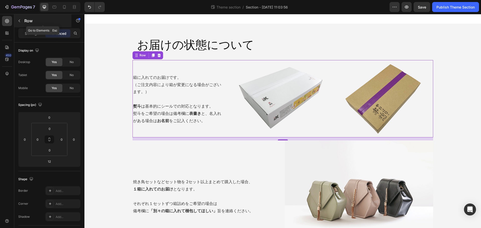
click at [19, 21] on icon "button" at bounding box center [19, 21] width 4 height 4
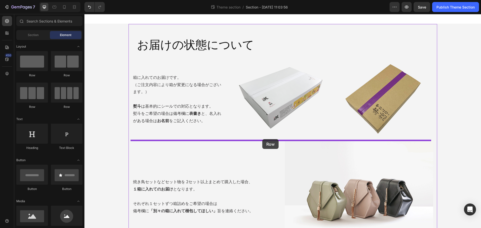
drag, startPoint x: 118, startPoint y: 77, endPoint x: 262, endPoint y: 139, distance: 156.8
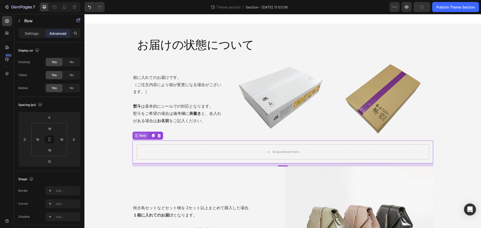
click at [138, 136] on div "Row" at bounding box center [142, 135] width 8 height 5
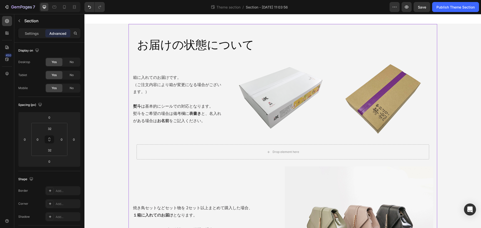
click at [302, 138] on div "お届けの状態について Heading Row 箱に入れてのお届けです。 （ご注文内容により箱が変更になる場合がございます。） 熨斗 は基本的にシールでの対応と…" at bounding box center [282, 155] width 309 height 246
click at [317, 147] on div "Drop element here" at bounding box center [282, 151] width 292 height 15
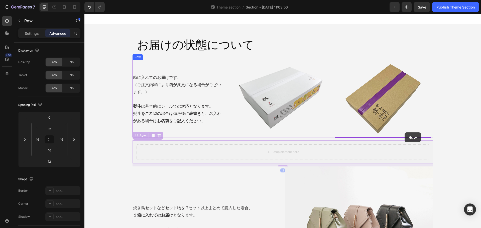
drag, startPoint x: 134, startPoint y: 136, endPoint x: 404, endPoint y: 132, distance: 270.2
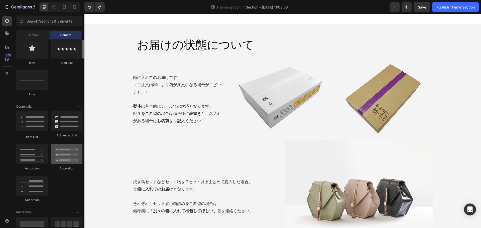
scroll to position [293, 0]
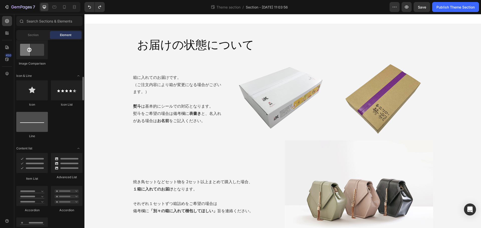
click at [28, 124] on div at bounding box center [32, 122] width 32 height 20
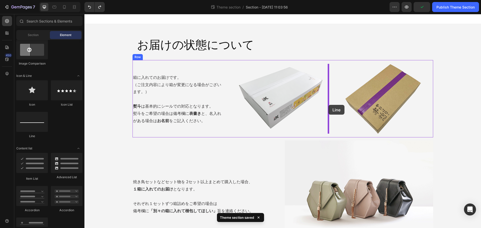
drag, startPoint x: 112, startPoint y: 140, endPoint x: 328, endPoint y: 105, distance: 218.7
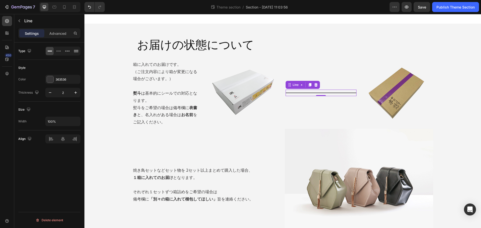
click at [54, 39] on div "Settings Advanced" at bounding box center [49, 35] width 70 height 14
click at [55, 37] on div "Advanced" at bounding box center [57, 33] width 25 height 8
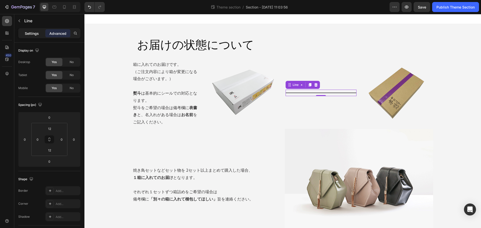
click at [24, 37] on div "Settings" at bounding box center [31, 33] width 25 height 8
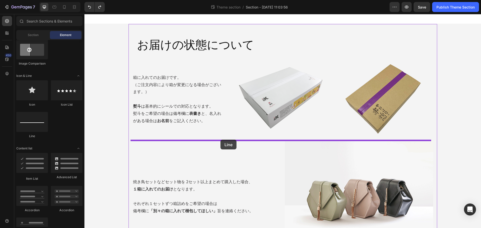
drag, startPoint x: 107, startPoint y: 138, endPoint x: 220, endPoint y: 140, distance: 113.4
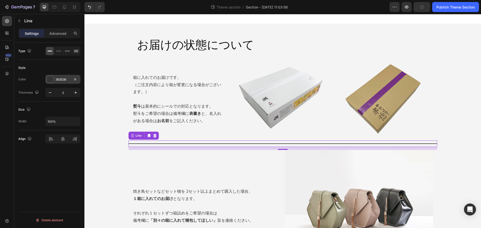
click at [47, 80] on div at bounding box center [50, 79] width 7 height 7
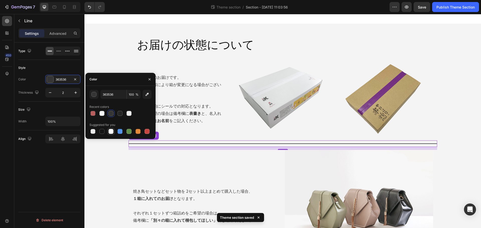
click at [110, 131] on div at bounding box center [110, 131] width 5 height 5
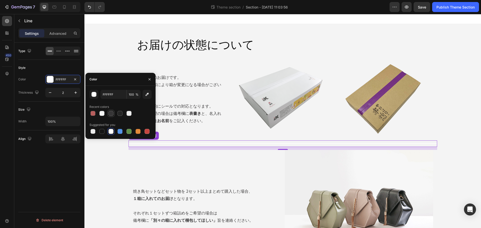
click at [110, 112] on div at bounding box center [110, 113] width 5 height 5
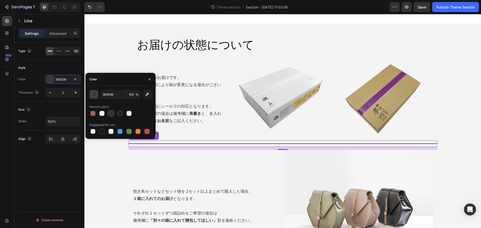
click at [93, 95] on div "button" at bounding box center [94, 94] width 5 height 5
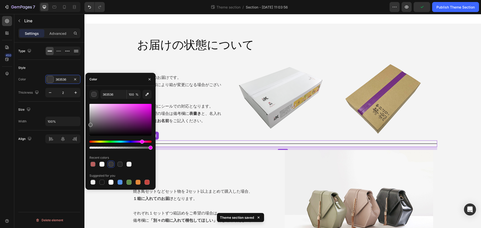
drag, startPoint x: 91, startPoint y: 131, endPoint x: 89, endPoint y: 124, distance: 7.3
click at [89, 124] on div at bounding box center [90, 125] width 4 height 4
drag, startPoint x: 89, startPoint y: 125, endPoint x: 88, endPoint y: 121, distance: 3.5
click at [88, 121] on div "5E5E5E 100 % Recent colors Suggested for you" at bounding box center [120, 138] width 70 height 96
type input "727272"
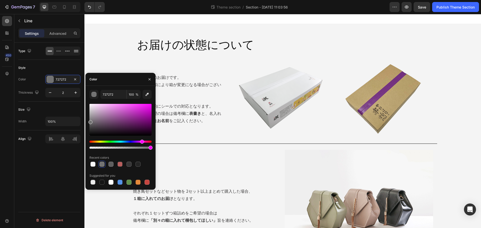
click at [442, 138] on div "お届けの状態について Heading Row 箱に入れてのお届けです。 （ご注文内容により箱が変更になる場合がございます。） 熨斗 は基本的にシールでの対応と…" at bounding box center [282, 146] width 396 height 245
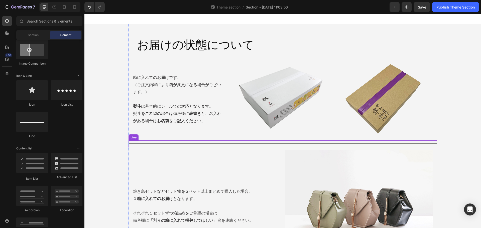
click at [245, 144] on div at bounding box center [282, 143] width 309 height 1
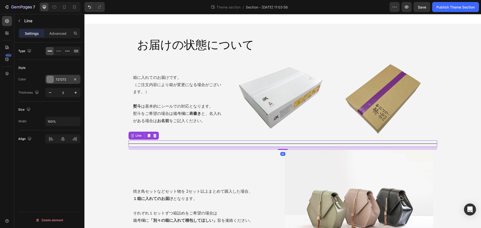
click at [50, 79] on div at bounding box center [50, 79] width 7 height 7
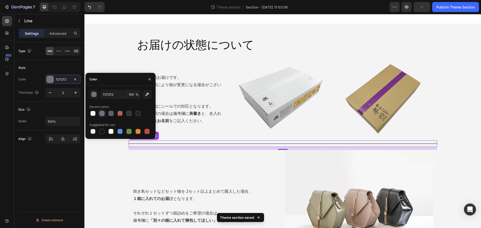
click at [102, 113] on div at bounding box center [101, 113] width 5 height 5
click at [95, 95] on div "button" at bounding box center [94, 94] width 5 height 5
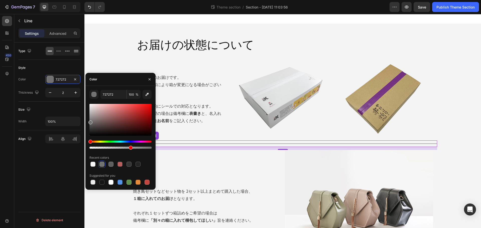
drag, startPoint x: 151, startPoint y: 147, endPoint x: 130, endPoint y: 147, distance: 20.8
click at [130, 147] on div at bounding box center [131, 148] width 4 height 4
drag, startPoint x: 130, startPoint y: 147, endPoint x: 121, endPoint y: 147, distance: 8.5
click at [121, 147] on div at bounding box center [123, 148] width 4 height 4
type input "52"
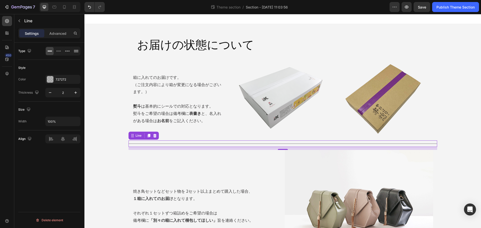
click at [56, 64] on div "Style" at bounding box center [49, 68] width 62 height 8
click at [59, 34] on p "Advanced" at bounding box center [57, 33] width 17 height 5
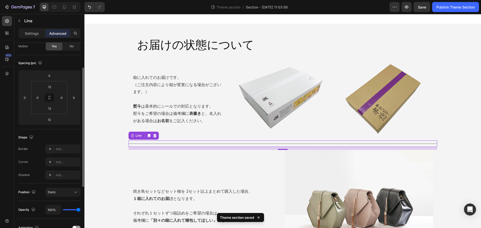
scroll to position [125, 0]
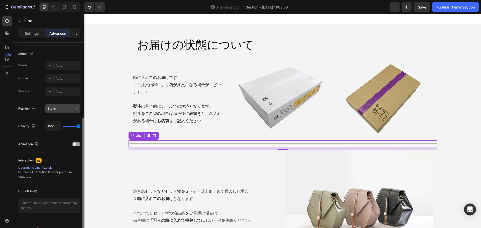
click at [61, 107] on div "Static" at bounding box center [61, 108] width 26 height 5
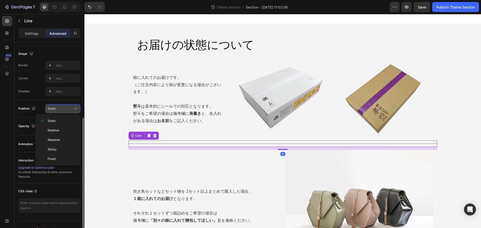
click at [61, 107] on div "Static" at bounding box center [61, 108] width 26 height 5
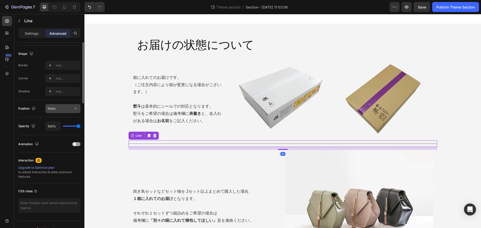
scroll to position [0, 0]
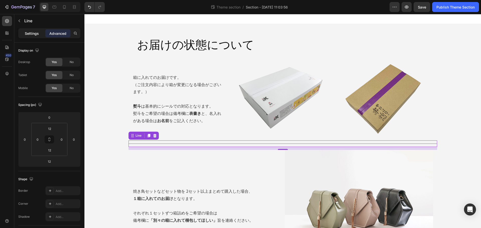
click at [28, 33] on p "Settings" at bounding box center [32, 33] width 14 height 5
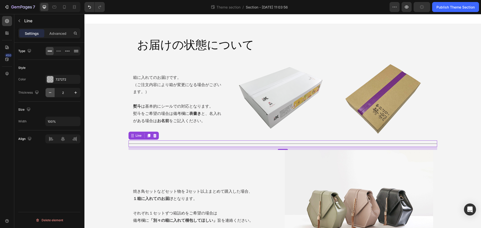
click at [51, 91] on icon "button" at bounding box center [50, 92] width 5 height 5
type input "1"
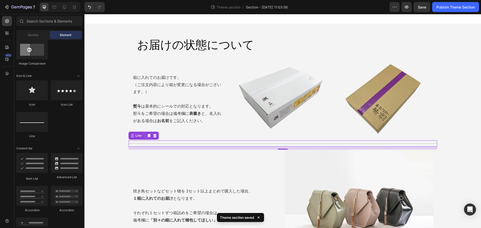
click at [452, 136] on div "お届けの状態について Heading Row 箱に入れてのお届けです。 （ご注文内容により箱が変更になる場合がございます。） 熨斗 は基本的にシールでの対応と…" at bounding box center [282, 146] width 396 height 245
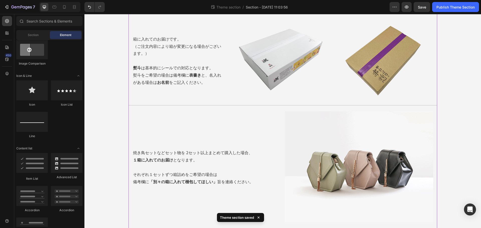
scroll to position [41, 0]
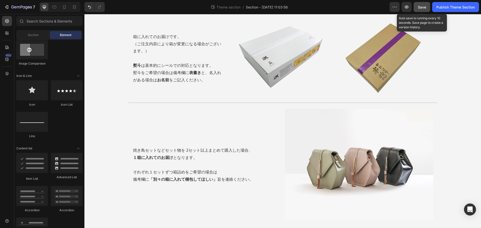
click at [426, 5] on button "Save" at bounding box center [421, 7] width 17 height 10
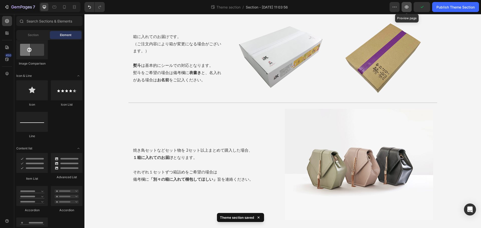
click at [406, 7] on icon "button" at bounding box center [407, 7] width 4 height 3
